Goal: Transaction & Acquisition: Book appointment/travel/reservation

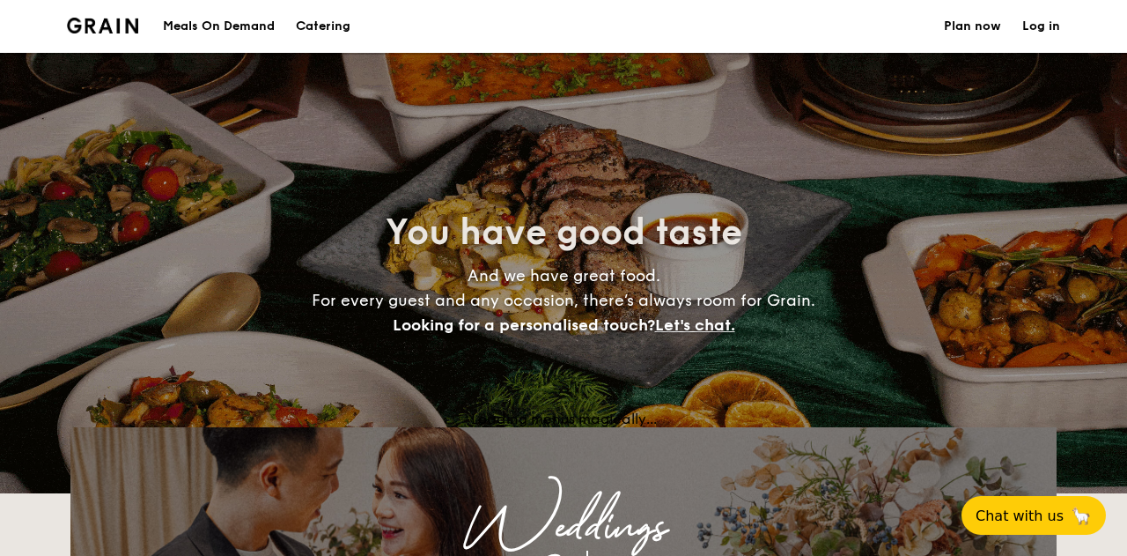
select select
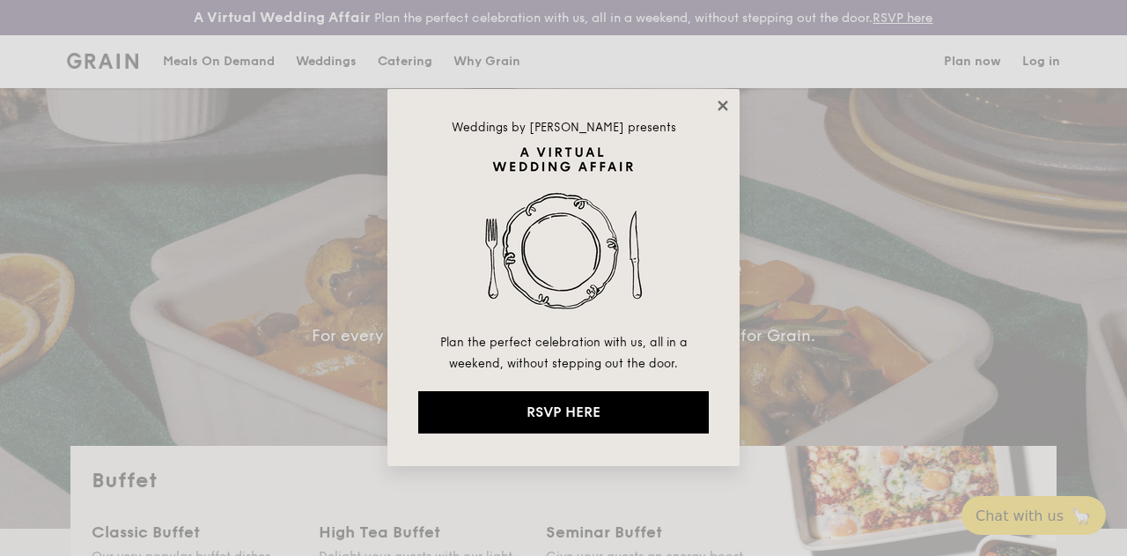
click at [717, 107] on icon at bounding box center [723, 106] width 16 height 16
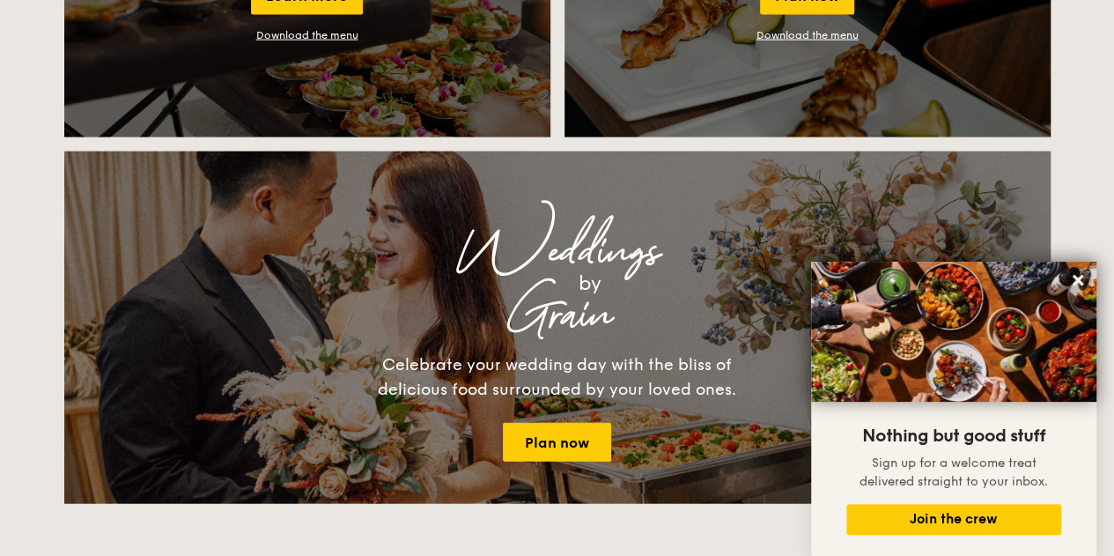
scroll to position [1849, 0]
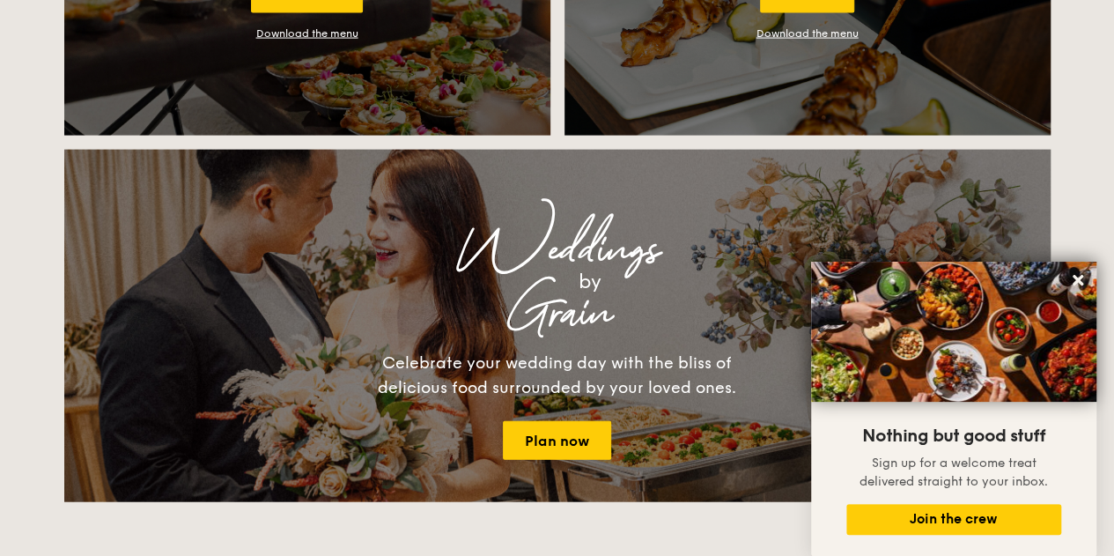
click at [1075, 280] on icon at bounding box center [1078, 280] width 11 height 11
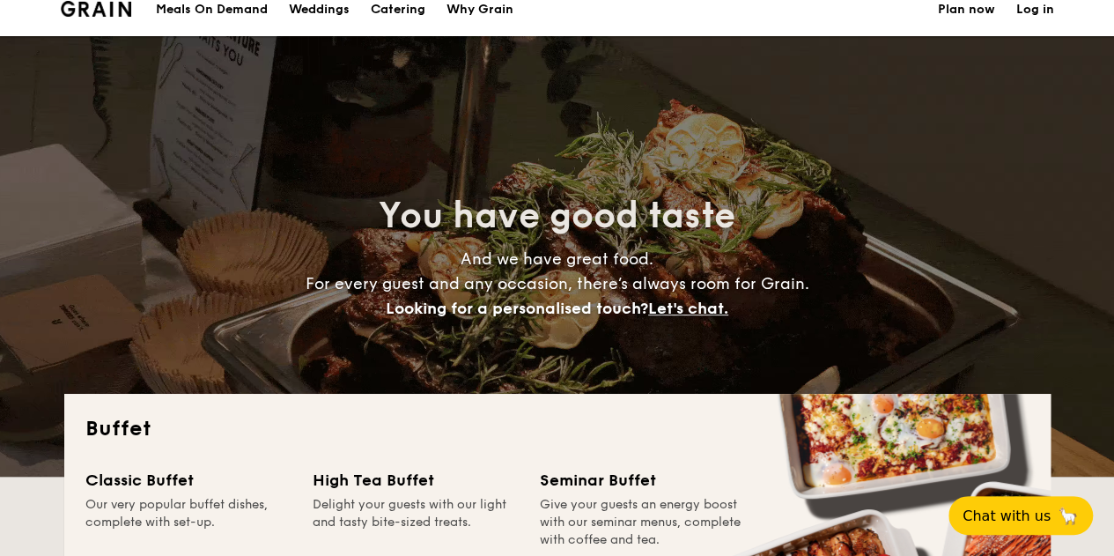
scroll to position [0, 0]
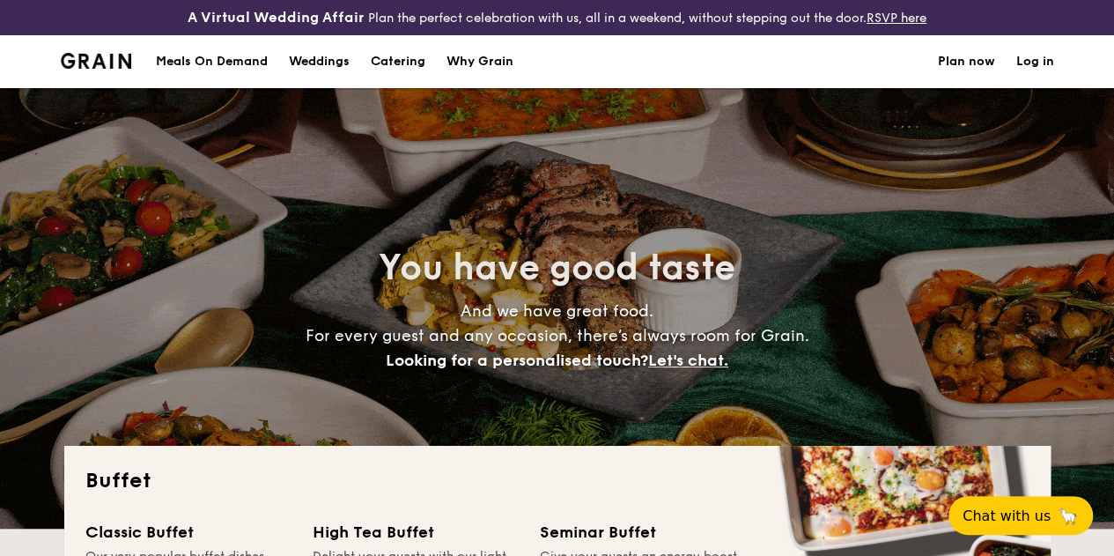
click at [224, 77] on div "Meals On Demand" at bounding box center [212, 61] width 112 height 53
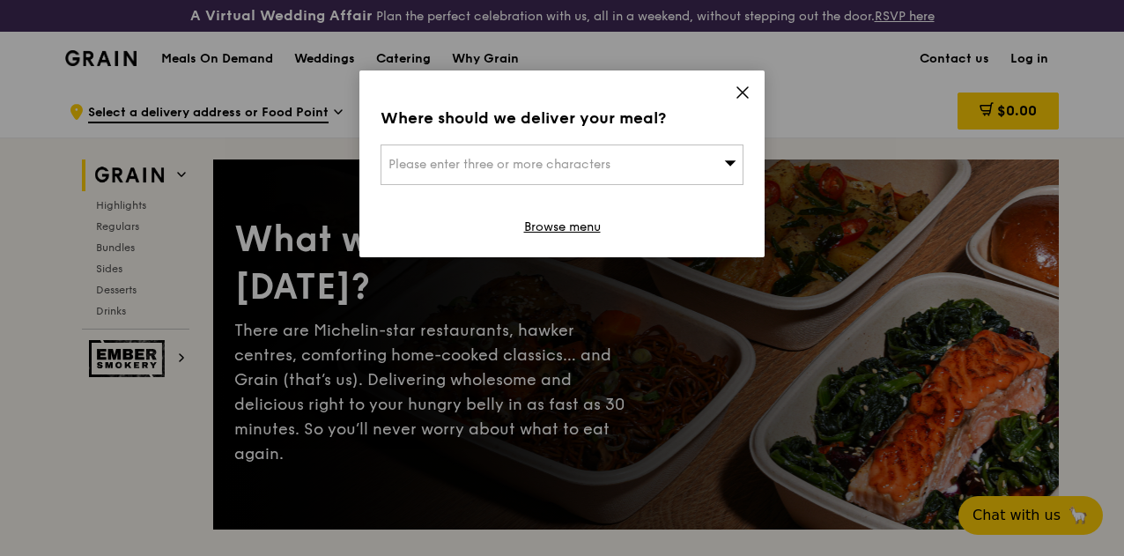
click at [743, 91] on icon at bounding box center [742, 93] width 16 height 16
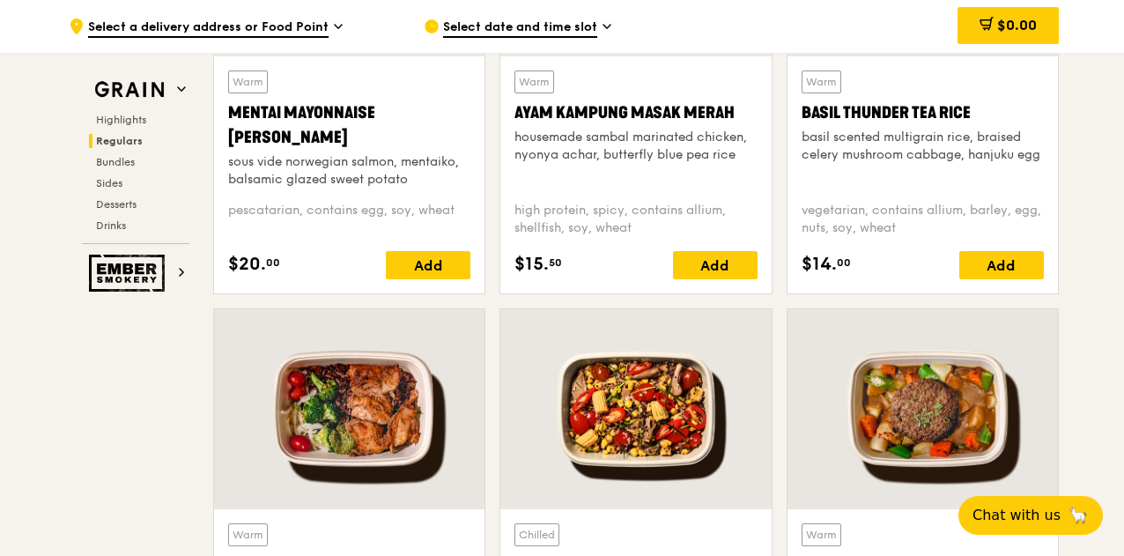
scroll to position [1937, 0]
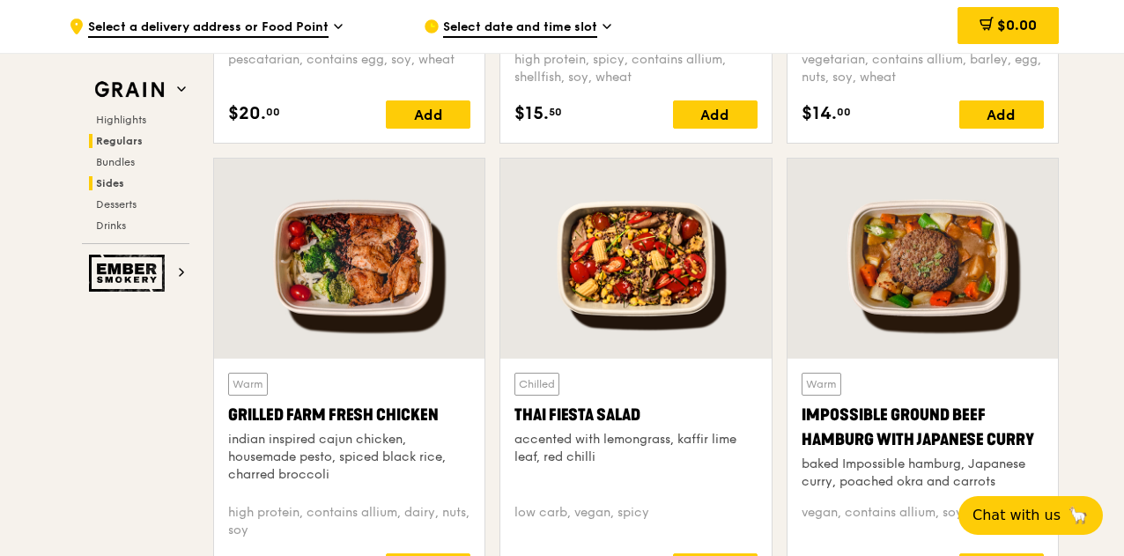
click at [104, 182] on span "Sides" at bounding box center [110, 183] width 28 height 12
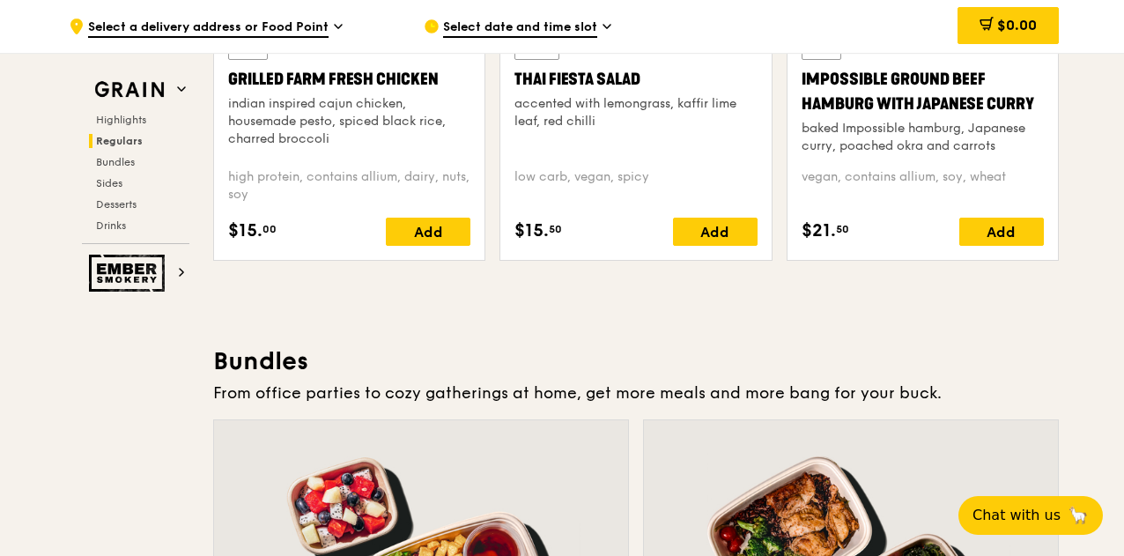
scroll to position [1745, 0]
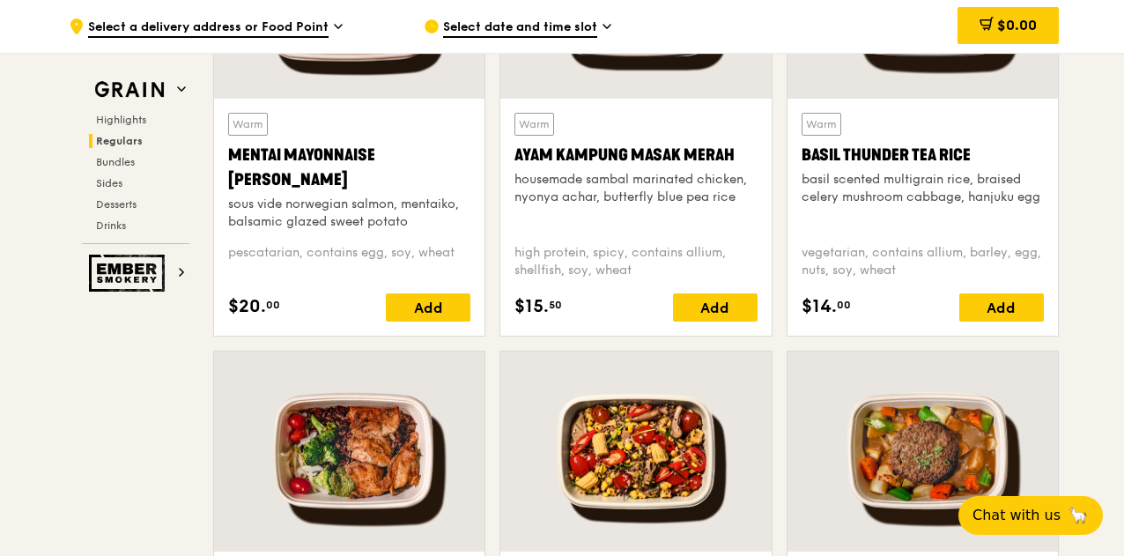
click at [109, 139] on span "Regulars" at bounding box center [119, 141] width 47 height 12
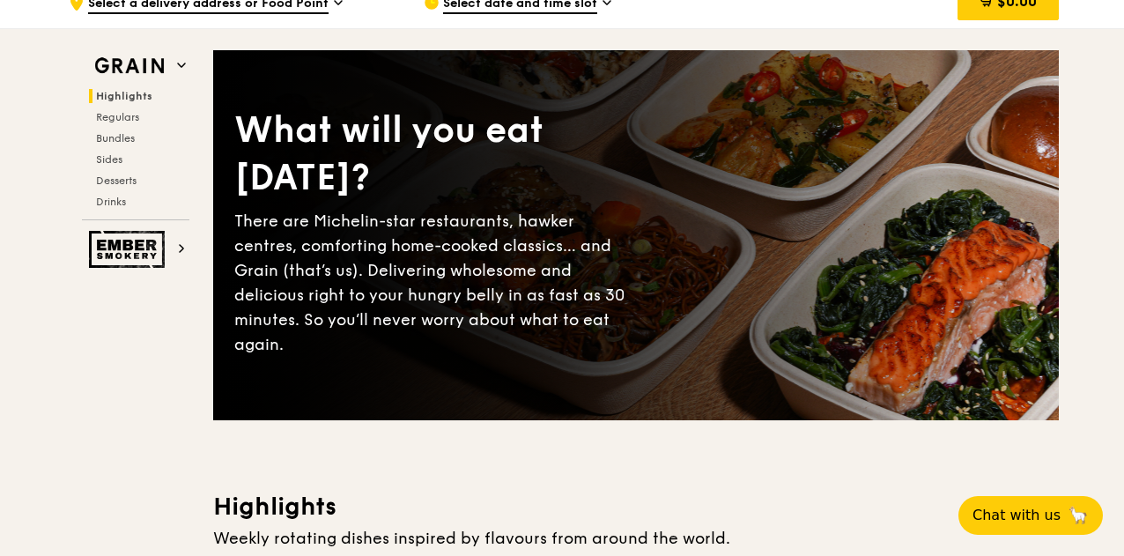
scroll to position [0, 0]
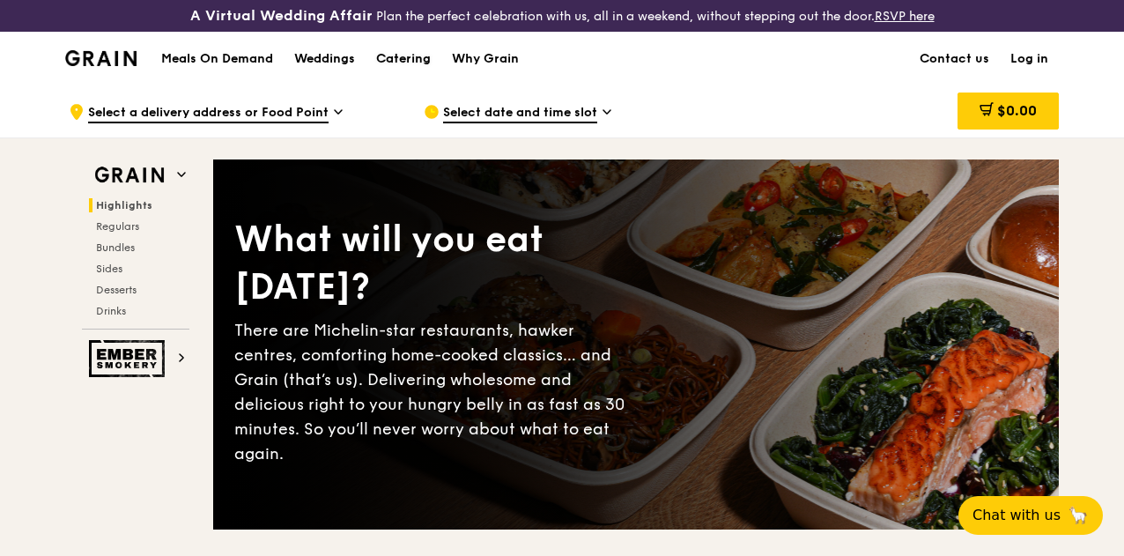
click at [394, 71] on div "Catering" at bounding box center [403, 59] width 55 height 53
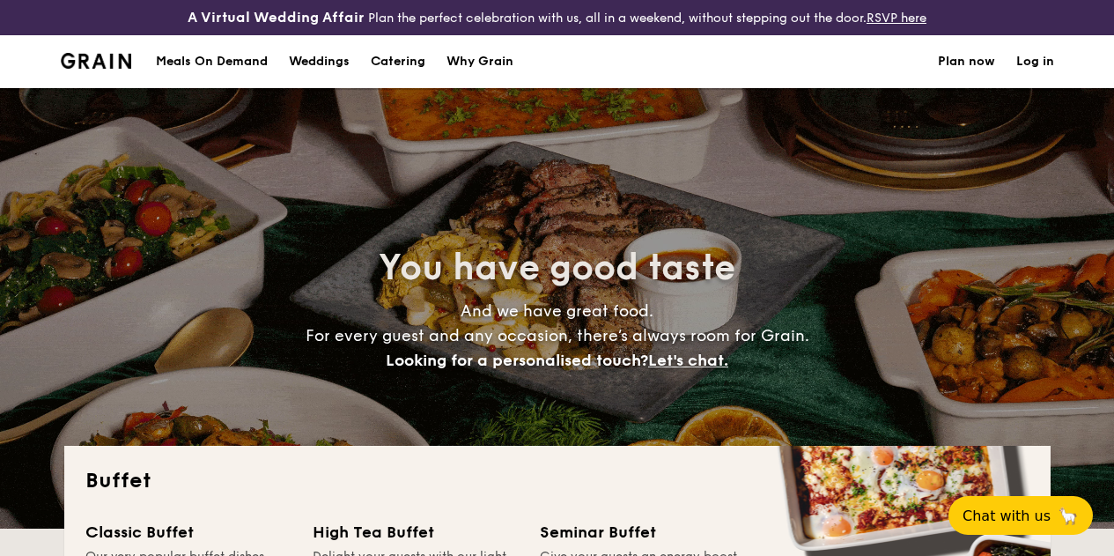
select select
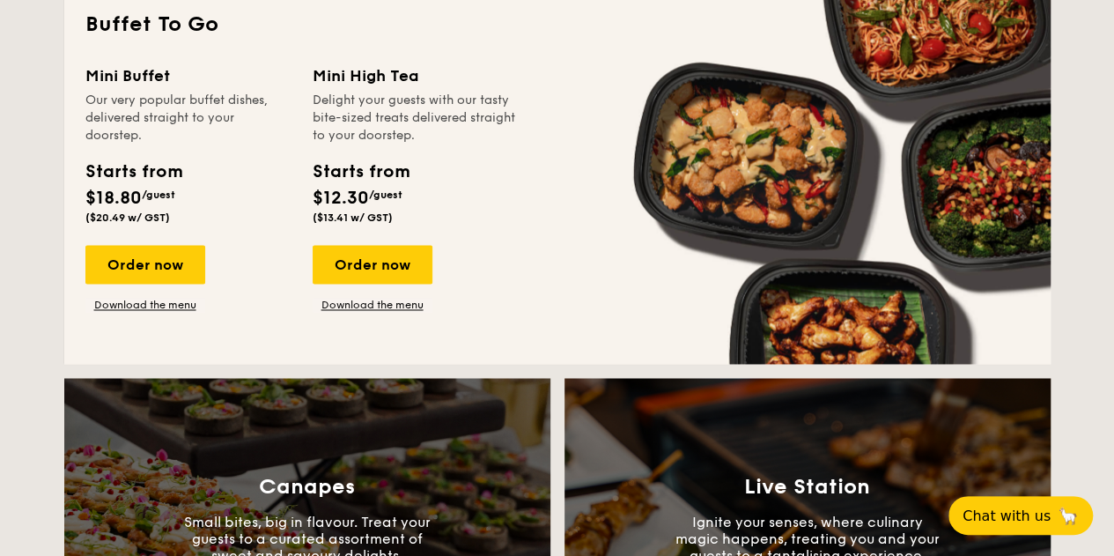
scroll to position [793, 0]
